Goal: Information Seeking & Learning: Stay updated

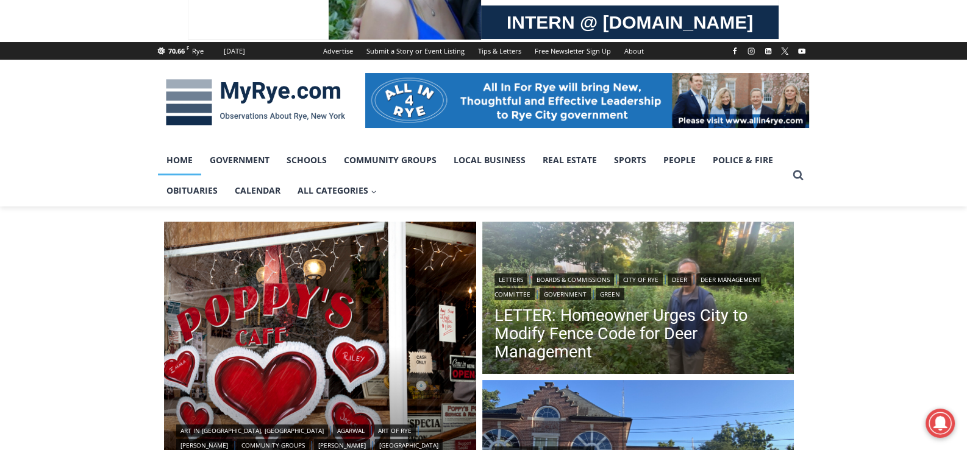
scroll to position [121, 0]
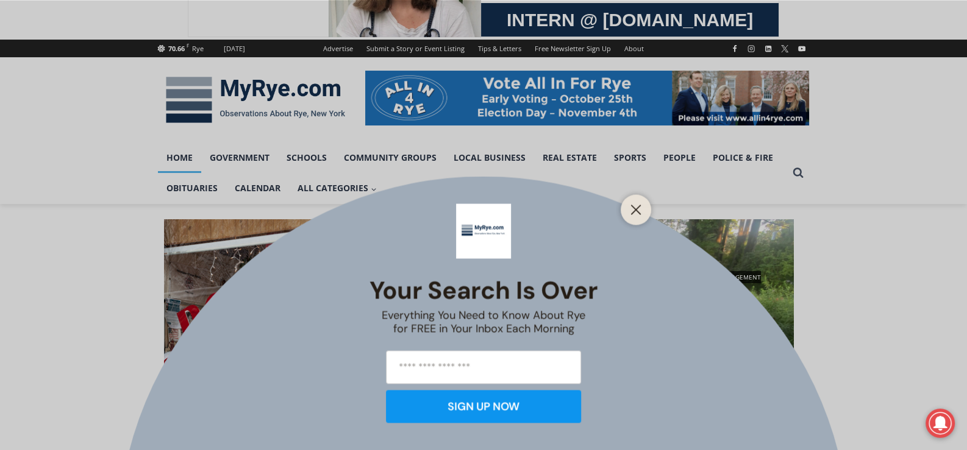
click at [631, 211] on icon "Close" at bounding box center [635, 209] width 11 height 11
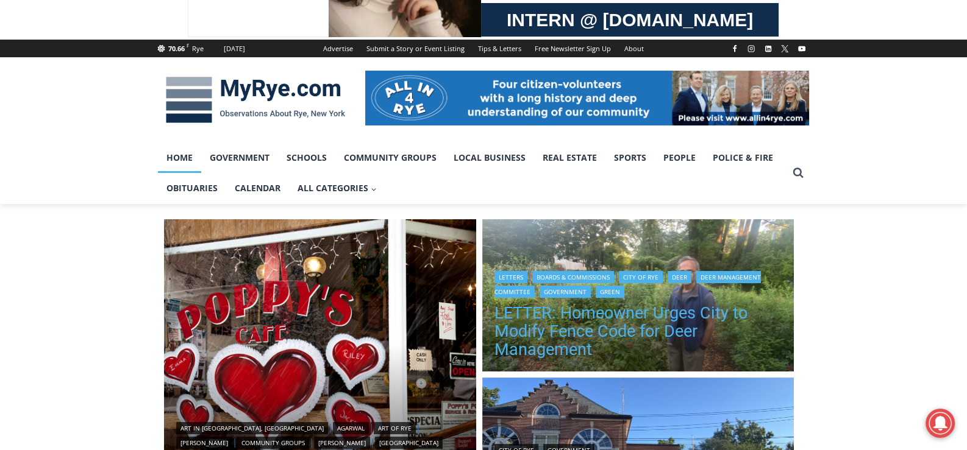
click at [638, 318] on link "LETTER: Homeowner Urges City to Modify Fence Code for Deer Management" at bounding box center [638, 331] width 288 height 55
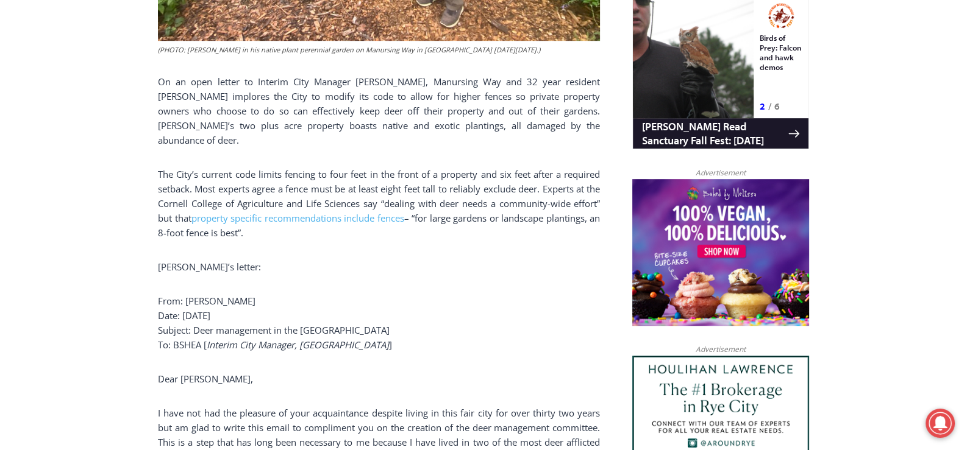
scroll to position [890, 0]
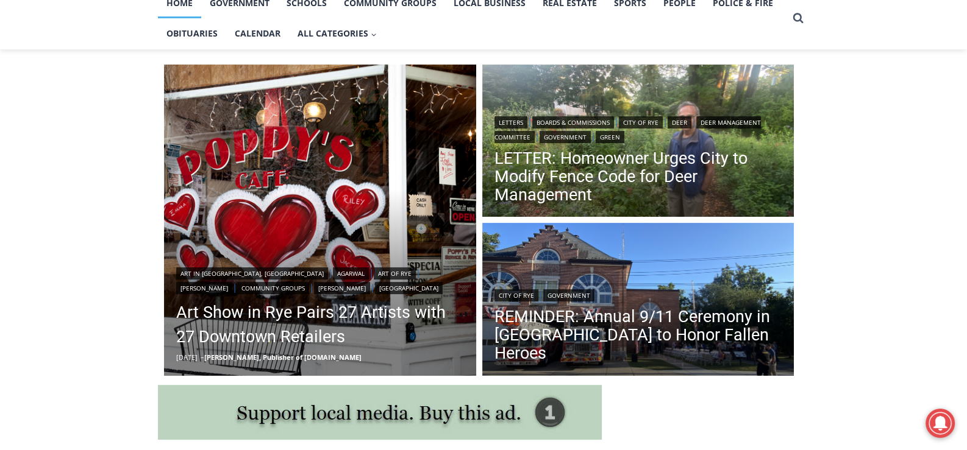
scroll to position [366, 0]
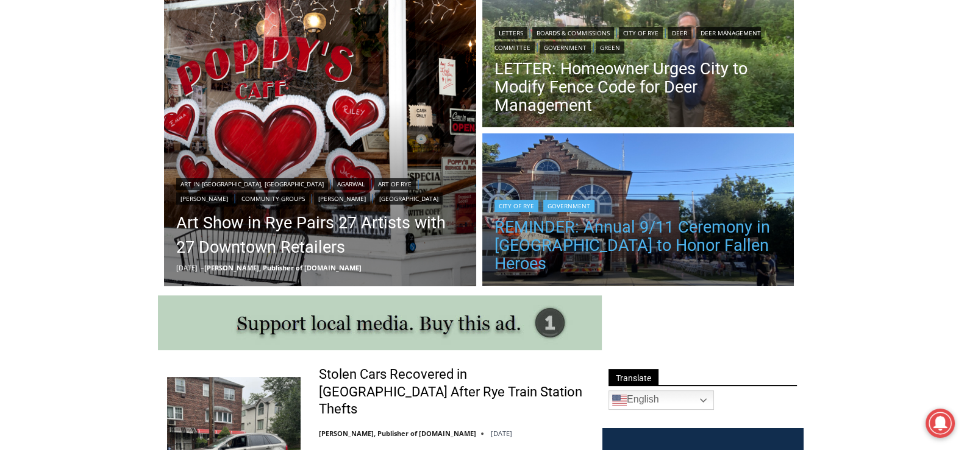
click at [615, 246] on link "REMINDER: Annual 9/11 Ceremony in Rye to Honor Fallen Heroes" at bounding box center [638, 245] width 288 height 55
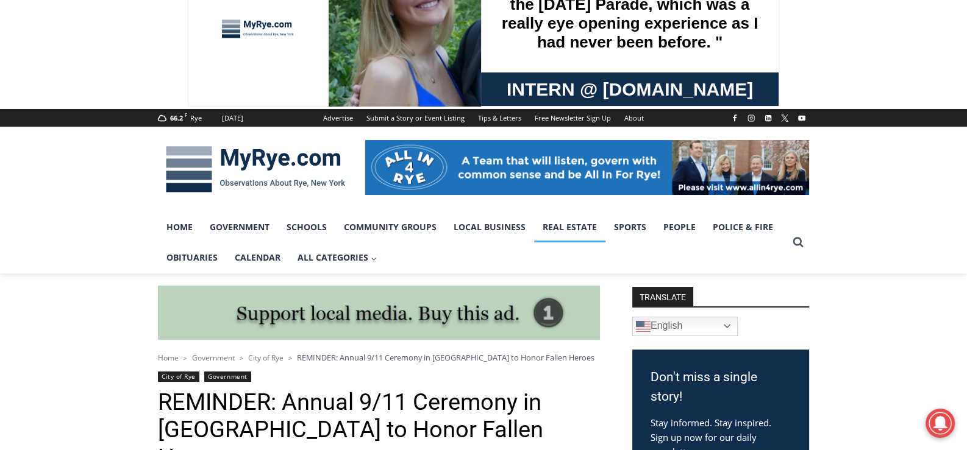
scroll to position [37, 0]
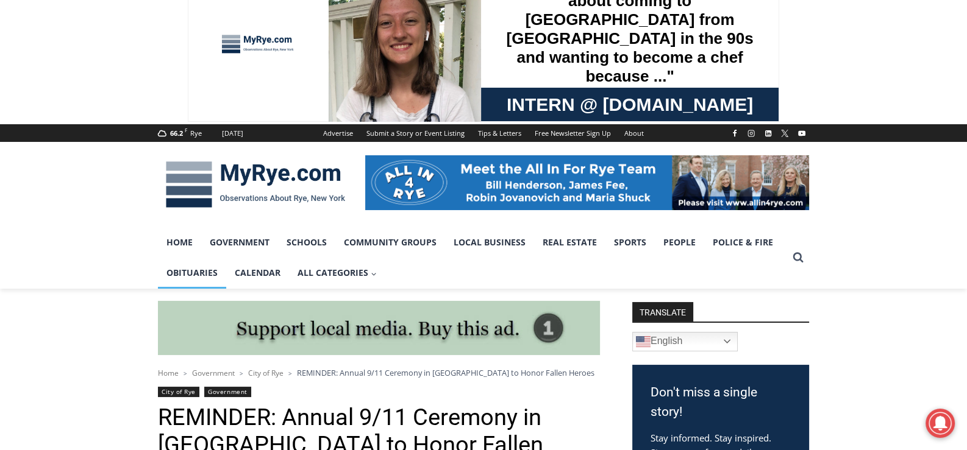
click at [187, 272] on link "Obituaries" at bounding box center [192, 273] width 68 height 30
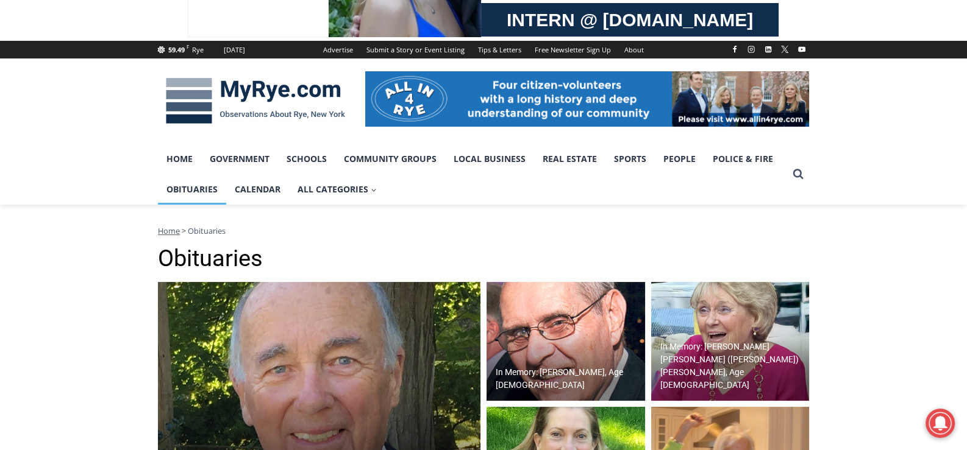
scroll to position [243, 0]
